Goal: Transaction & Acquisition: Purchase product/service

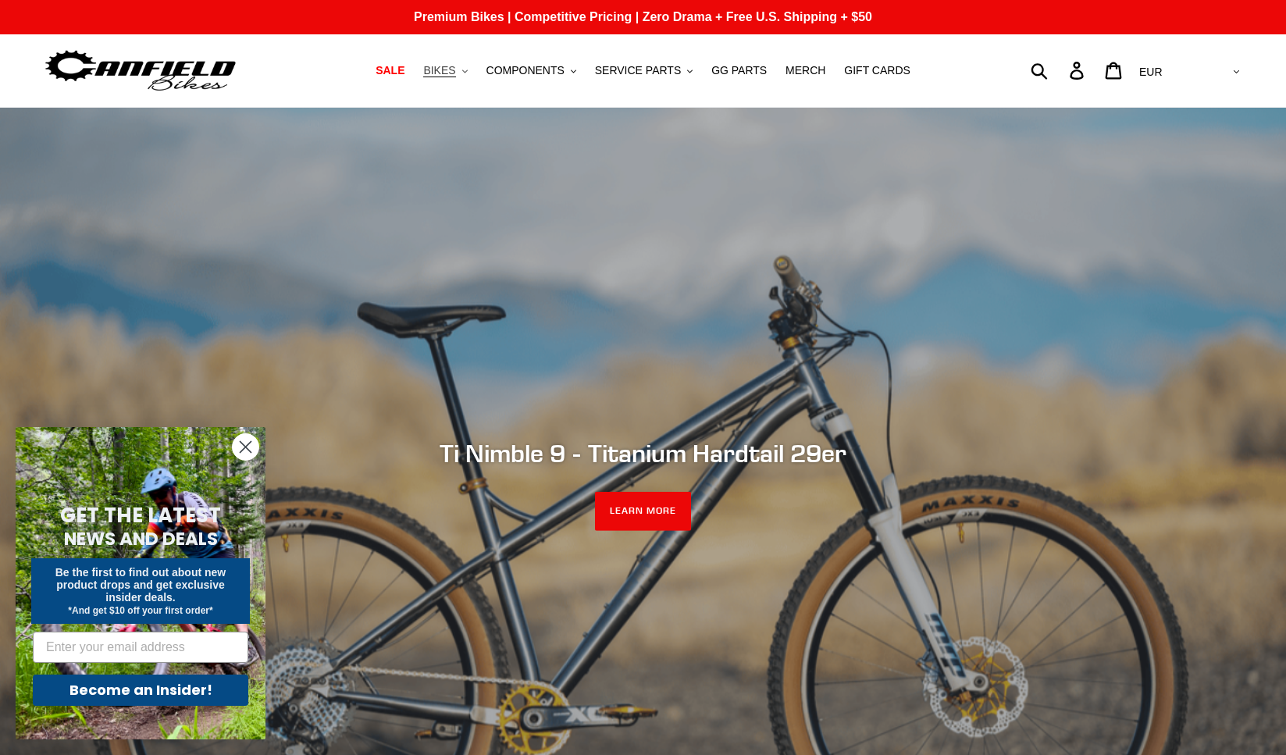
click at [451, 69] on span "BIKES" at bounding box center [439, 70] width 32 height 13
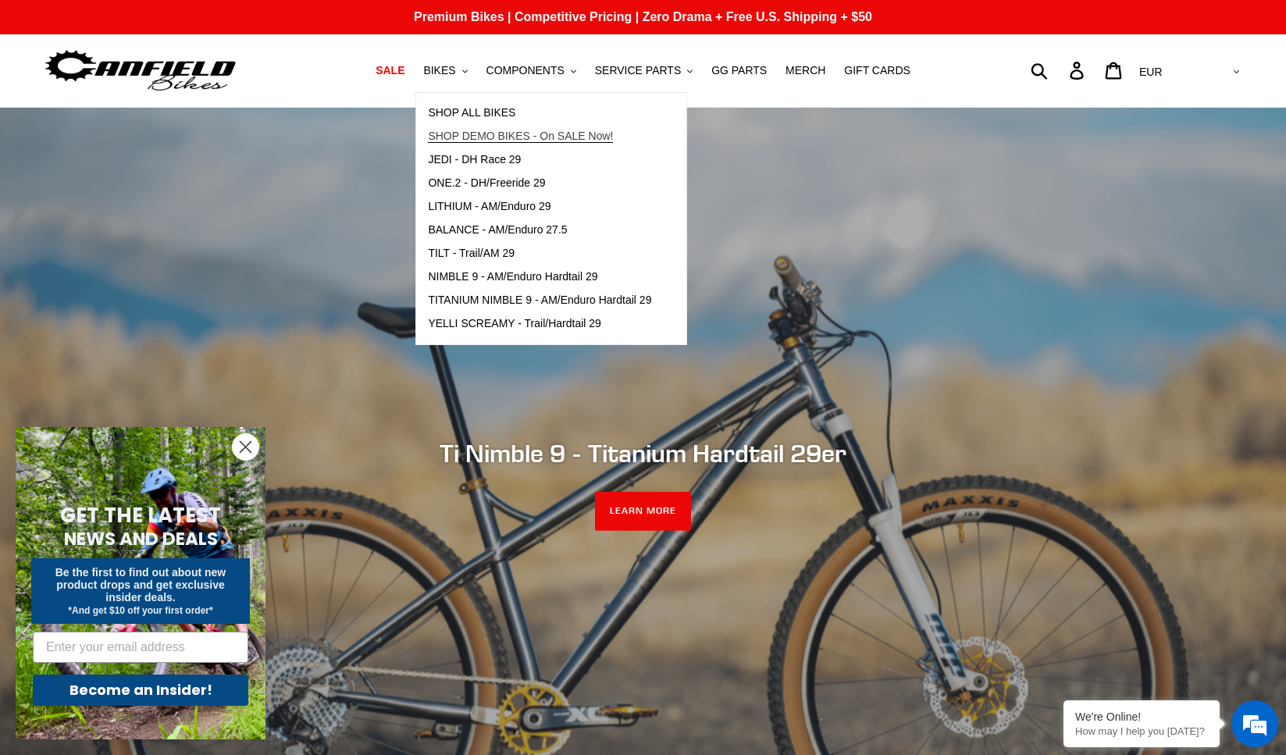
click at [496, 130] on span "SHOP DEMO BIKES - On SALE Now!" at bounding box center [520, 136] width 185 height 13
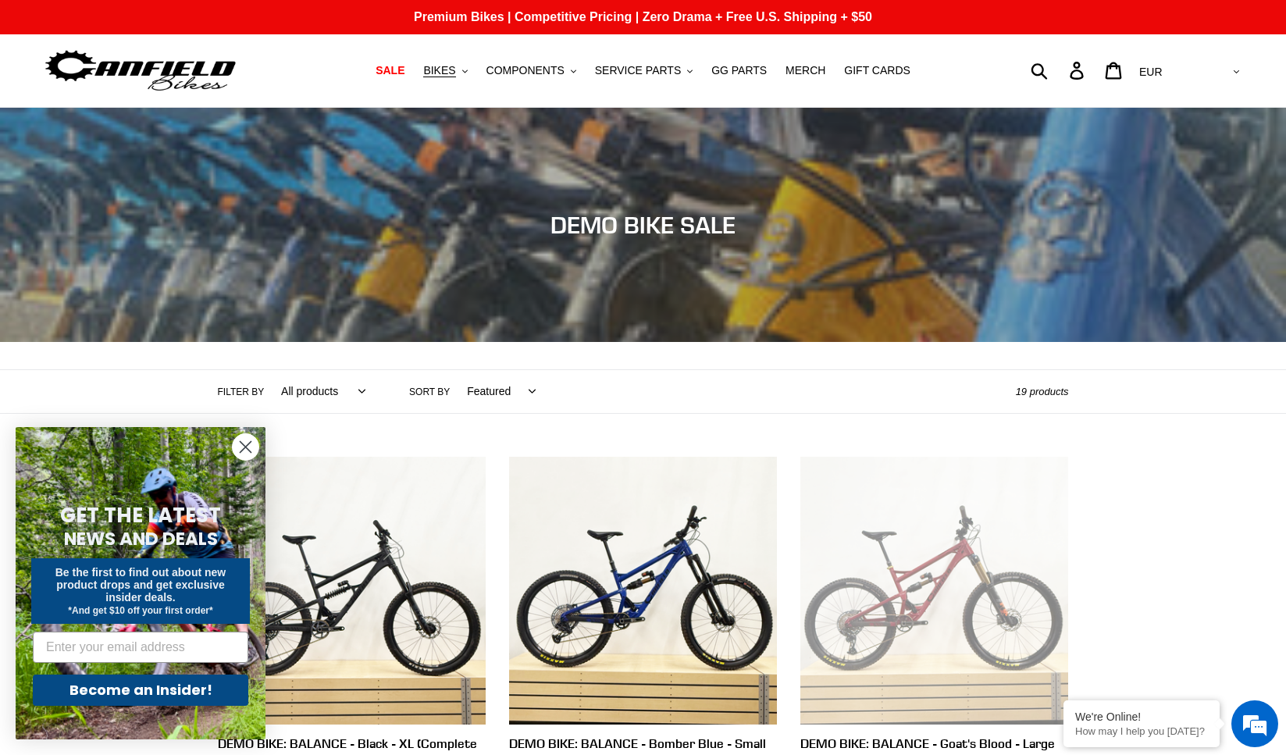
scroll to position [223, 0]
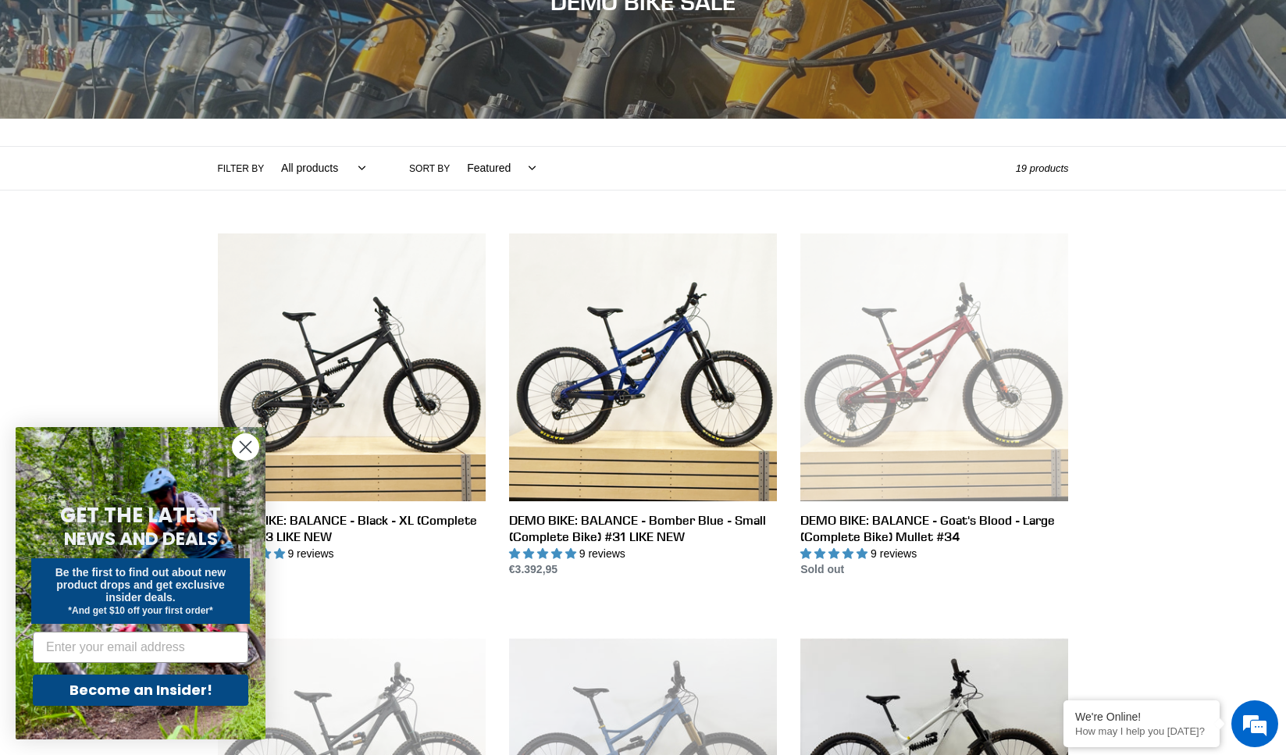
click at [247, 444] on icon "Close dialog" at bounding box center [246, 447] width 11 height 11
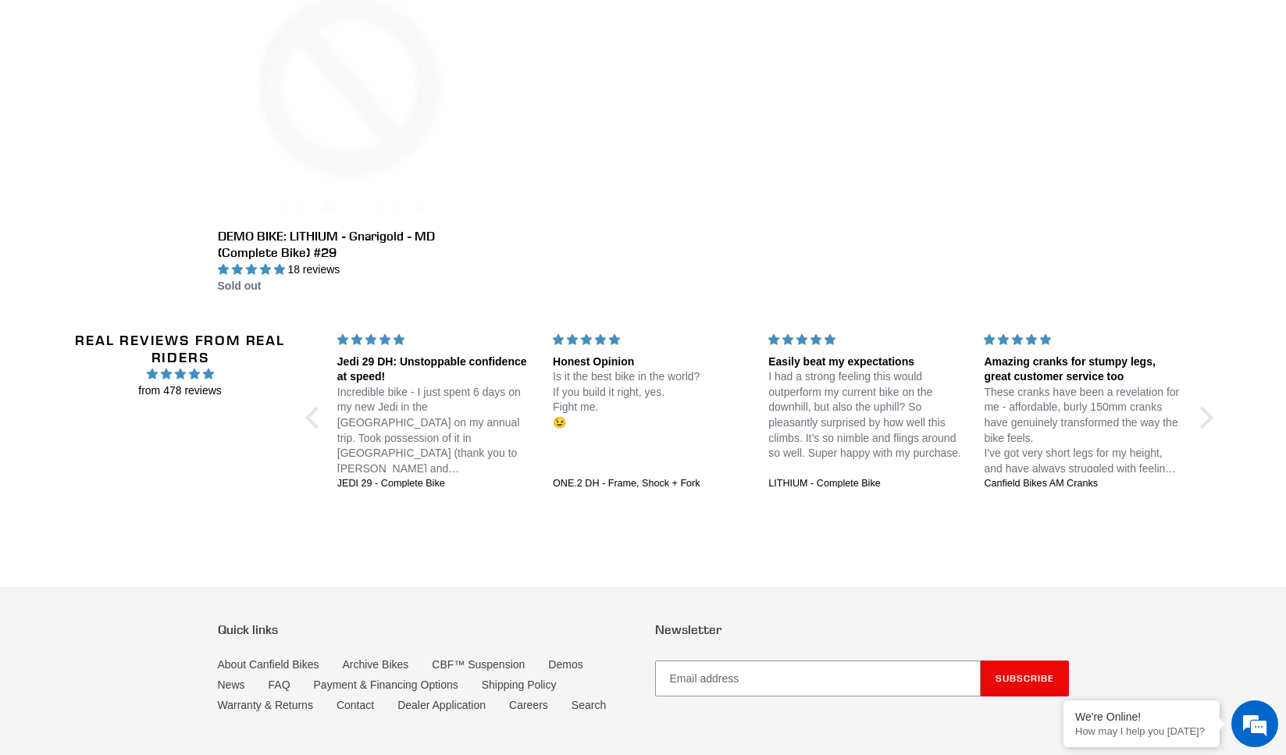
scroll to position [2821, 0]
